Goal: Information Seeking & Learning: Learn about a topic

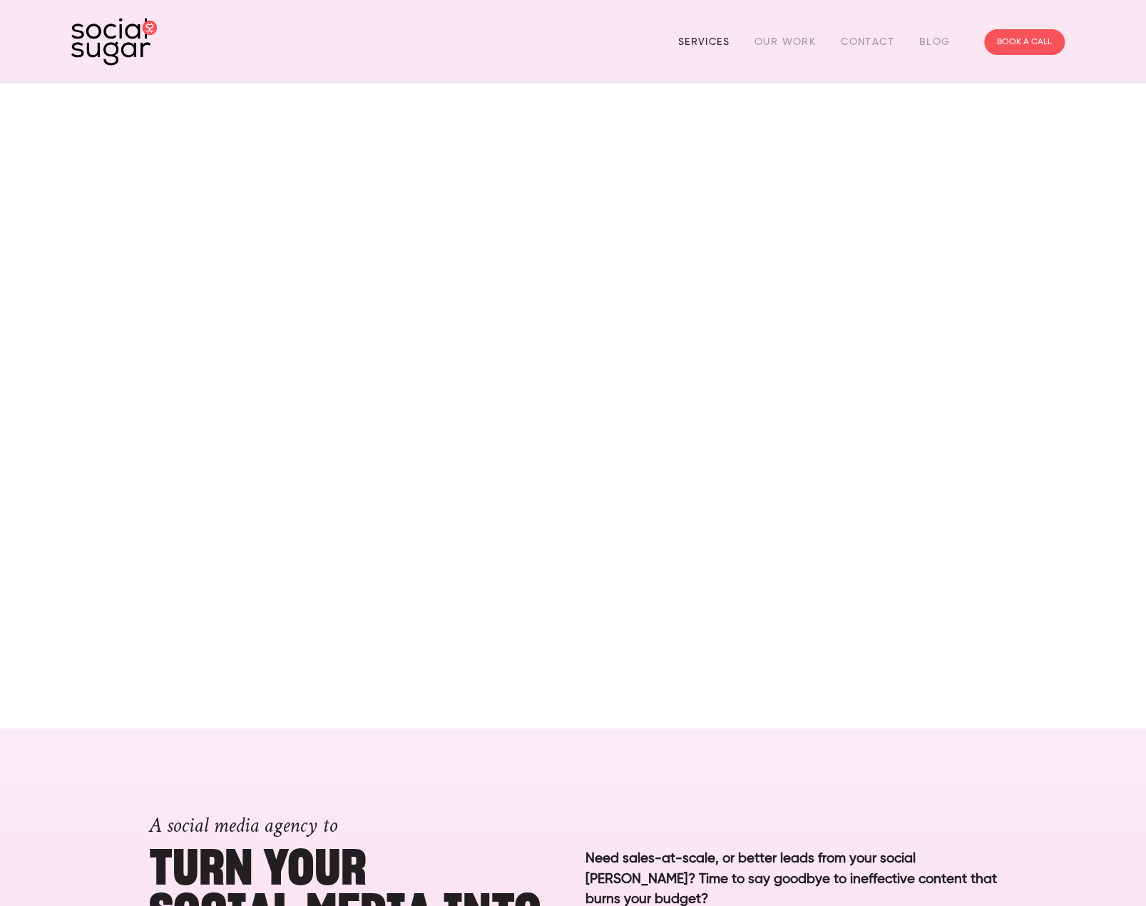
click at [699, 40] on link "Services" at bounding box center [703, 42] width 51 height 22
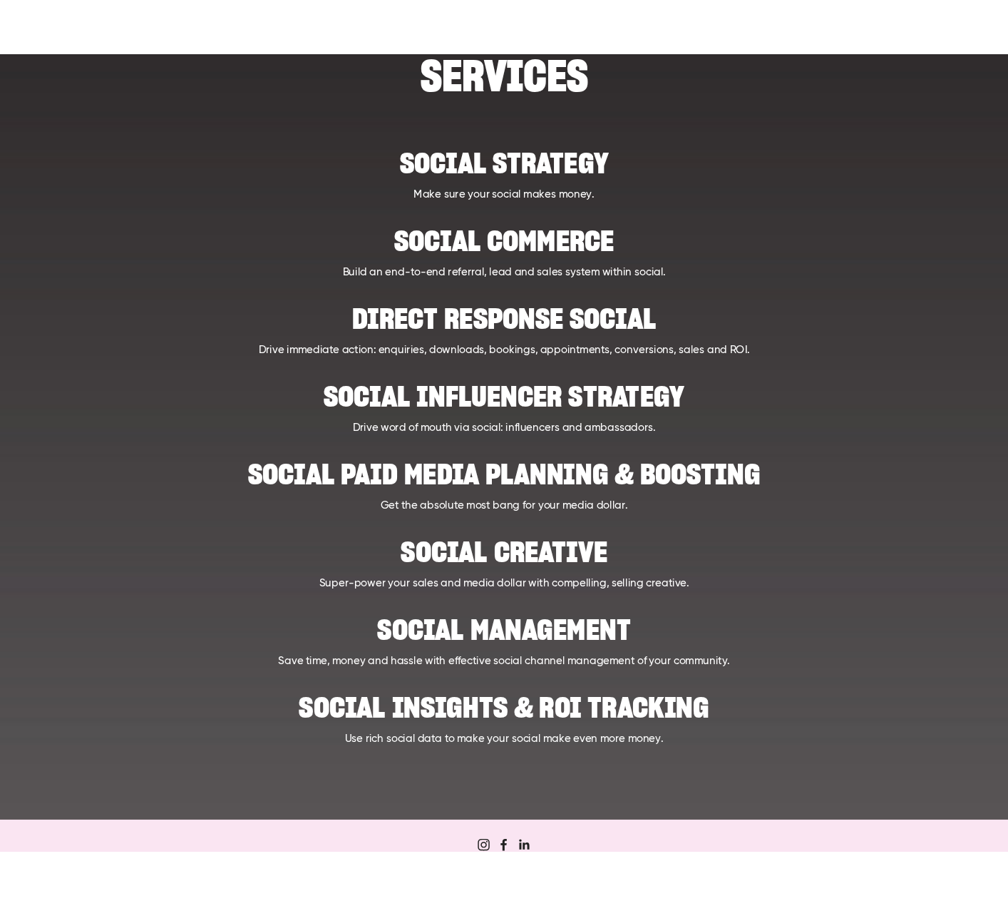
scroll to position [183, 0]
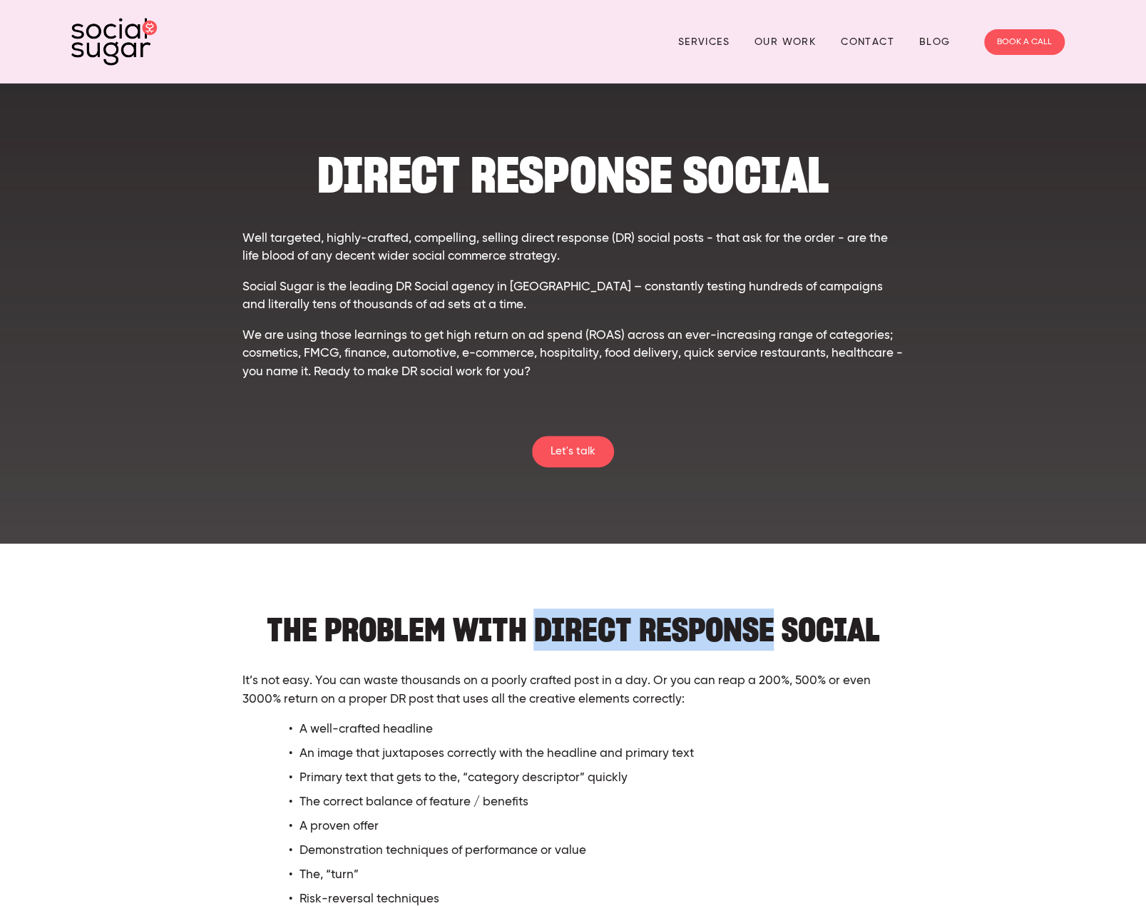
drag, startPoint x: 538, startPoint y: 631, endPoint x: 768, endPoint y: 619, distance: 229.9
click at [768, 619] on h2 "THE PROBLEM WITH Direct Response SOCIAL" at bounding box center [572, 622] width 661 height 44
click at [108, 29] on img at bounding box center [114, 42] width 86 height 48
